Goal: Find specific page/section: Find specific page/section

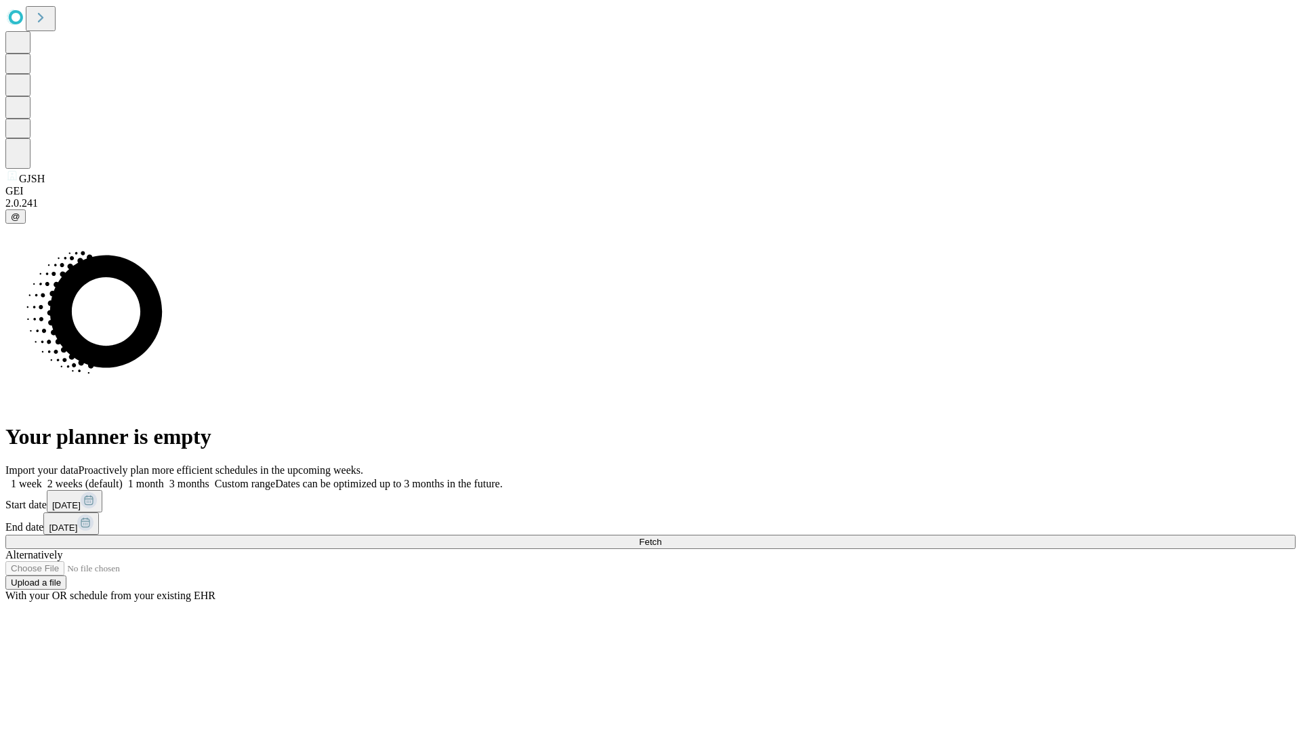
click at [661, 537] on span "Fetch" at bounding box center [650, 542] width 22 height 10
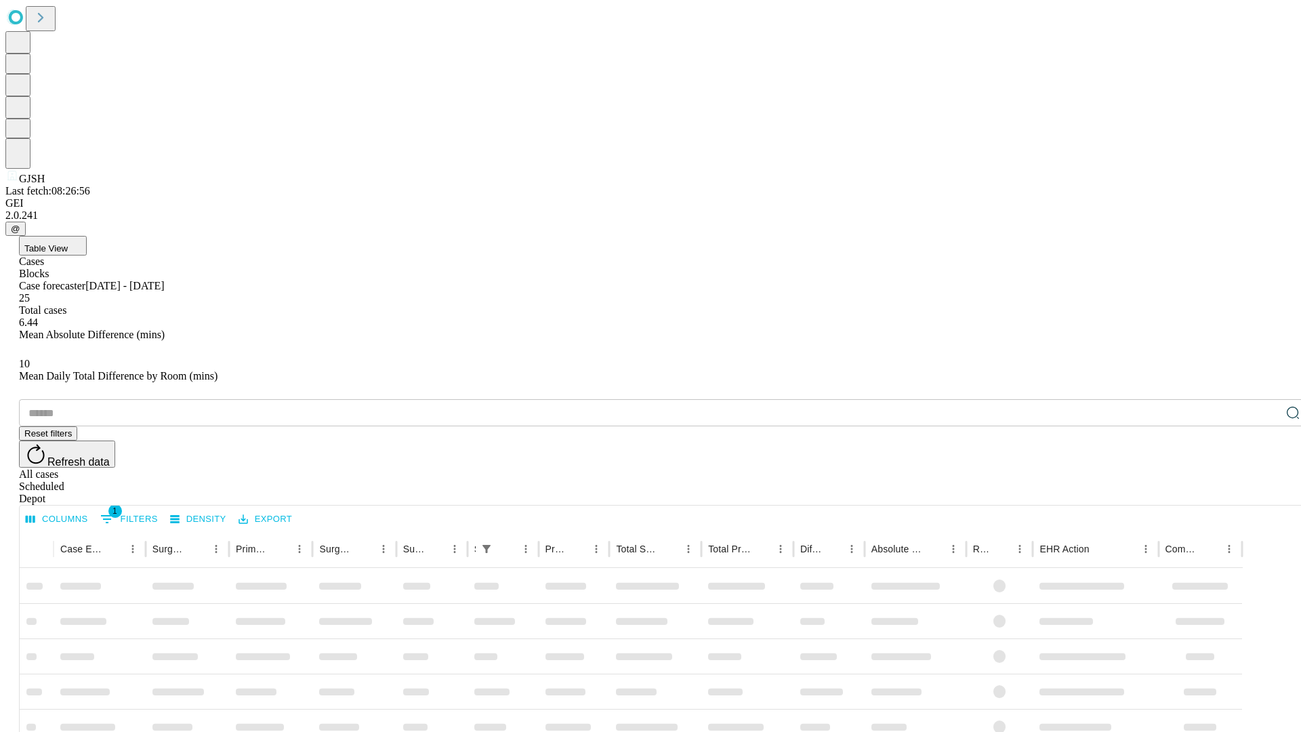
click at [1266, 493] on div "Depot" at bounding box center [664, 499] width 1290 height 12
click at [1155, 468] on div "All cases" at bounding box center [664, 474] width 1290 height 12
